Goal: Task Accomplishment & Management: Manage account settings

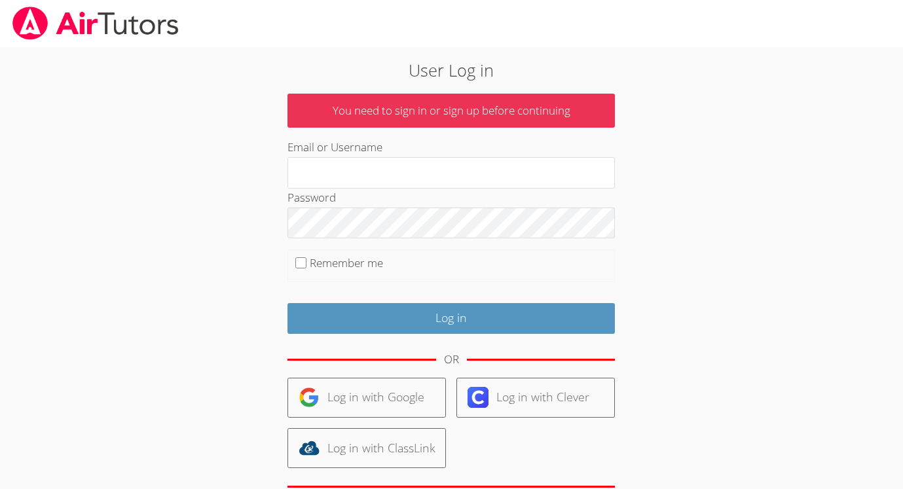
click at [343, 255] on label "Remember me" at bounding box center [346, 262] width 73 height 15
click at [307, 257] on input "Remember me" at bounding box center [300, 262] width 11 height 11
click at [342, 261] on label "Remember me" at bounding box center [346, 262] width 73 height 15
click at [307, 261] on input "Remember me" at bounding box center [300, 262] width 11 height 11
click at [342, 261] on label "Remember me" at bounding box center [346, 262] width 73 height 15
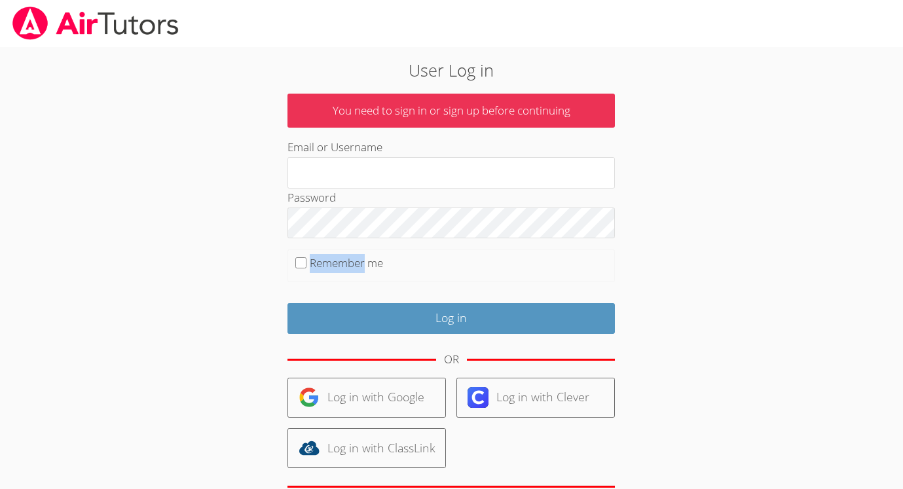
click at [307, 261] on input "Remember me" at bounding box center [300, 262] width 11 height 11
checkbox input "true"
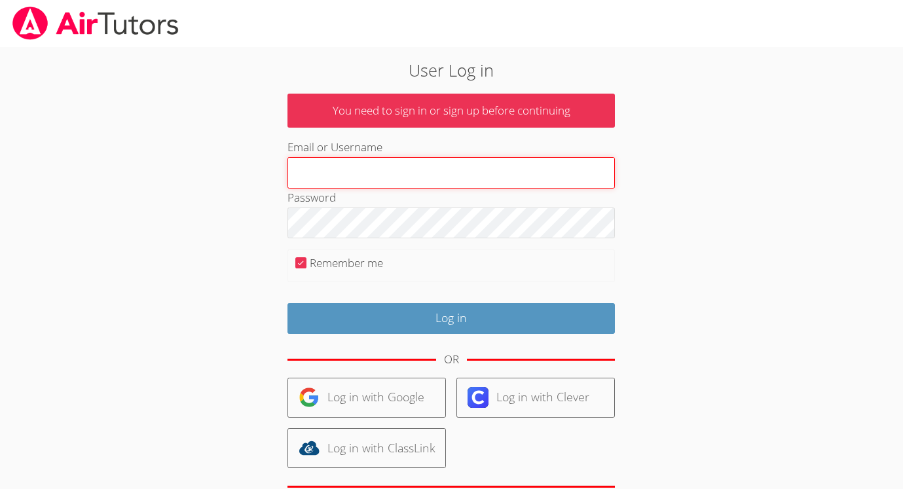
click at [408, 176] on input "Email or Username" at bounding box center [452, 172] width 328 height 31
type input "[EMAIL_ADDRESS][DOMAIN_NAME]"
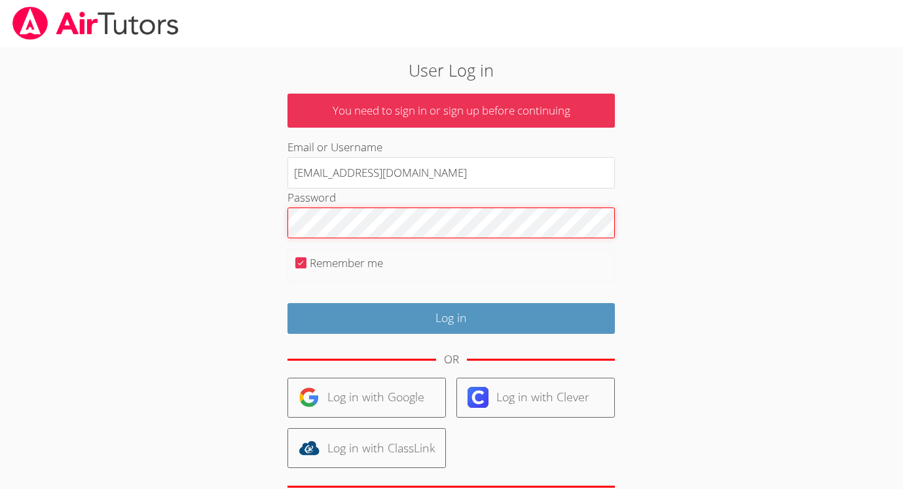
click at [451, 316] on input "Log in" at bounding box center [452, 318] width 328 height 31
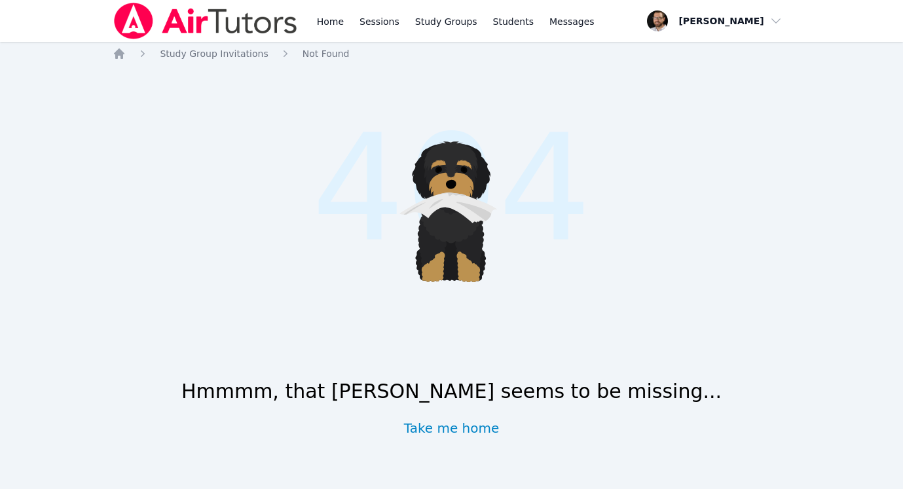
click at [245, 43] on div "Home Sessions Study Groups Students Messages Open user menu Joseph Bommarito Op…" at bounding box center [451, 244] width 903 height 489
click at [245, 51] on span "Study Group Invitations" at bounding box center [214, 53] width 108 height 10
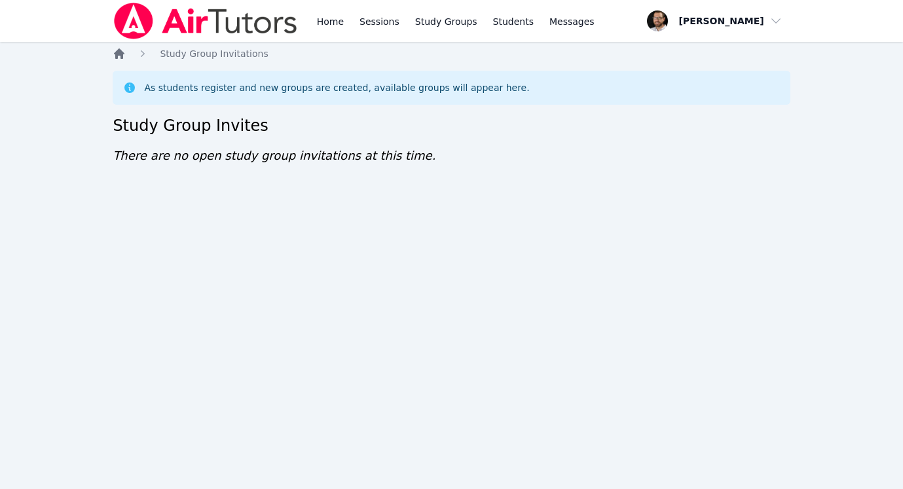
click at [122, 55] on icon "Breadcrumb" at bounding box center [119, 53] width 10 height 10
